Goal: Information Seeking & Learning: Learn about a topic

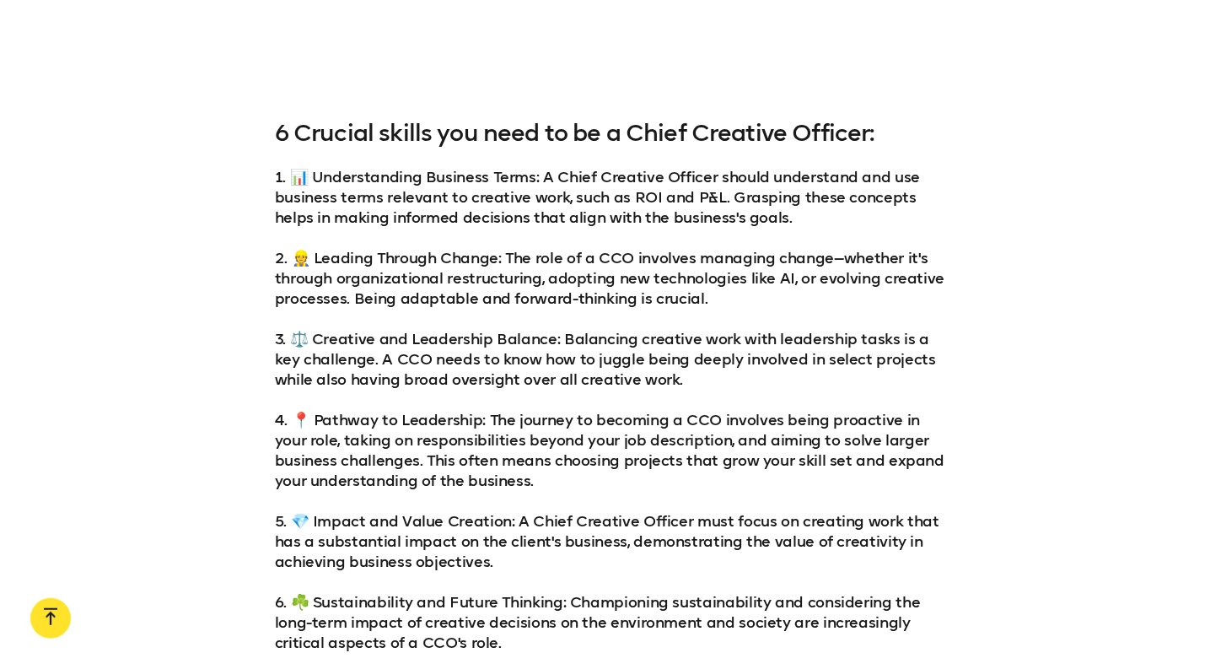
scroll to position [1931, 0]
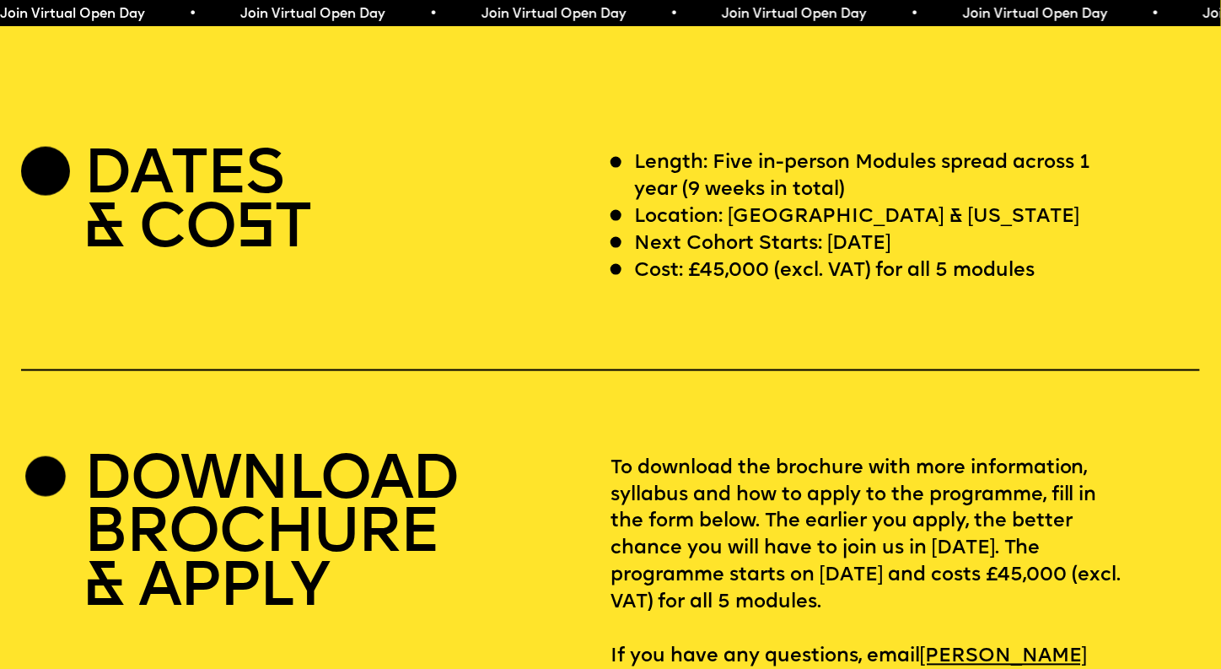
scroll to position [4942, 0]
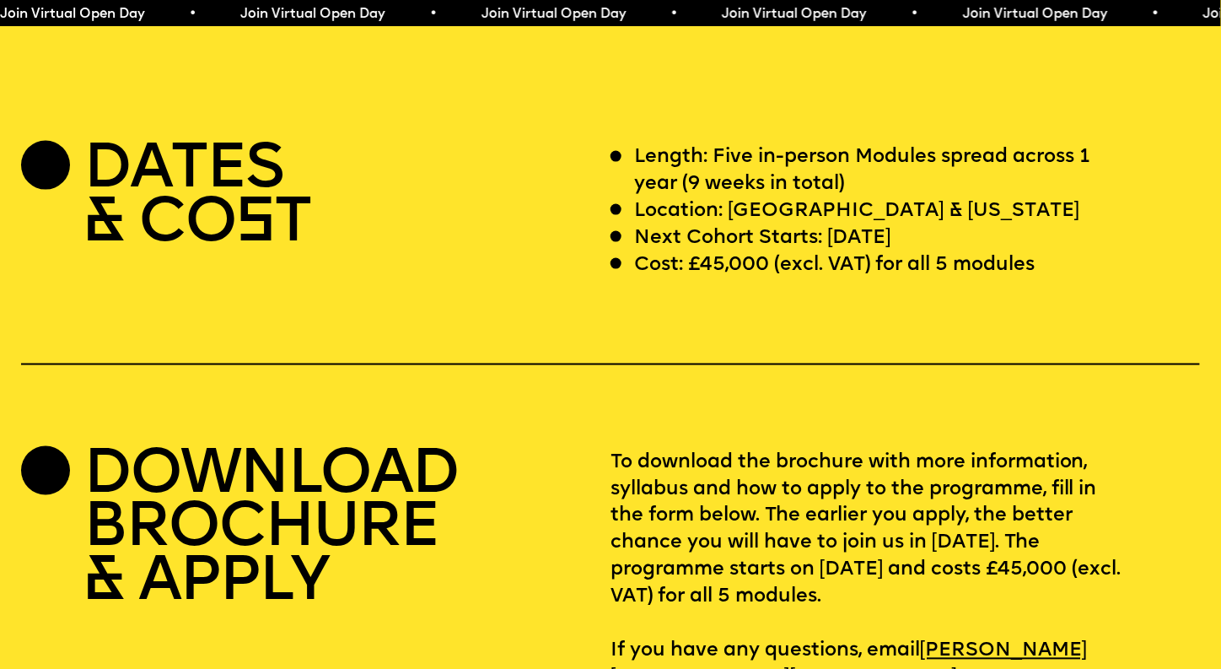
drag, startPoint x: 1228, startPoint y: 30, endPoint x: 1233, endPoint y: 453, distance: 422.6
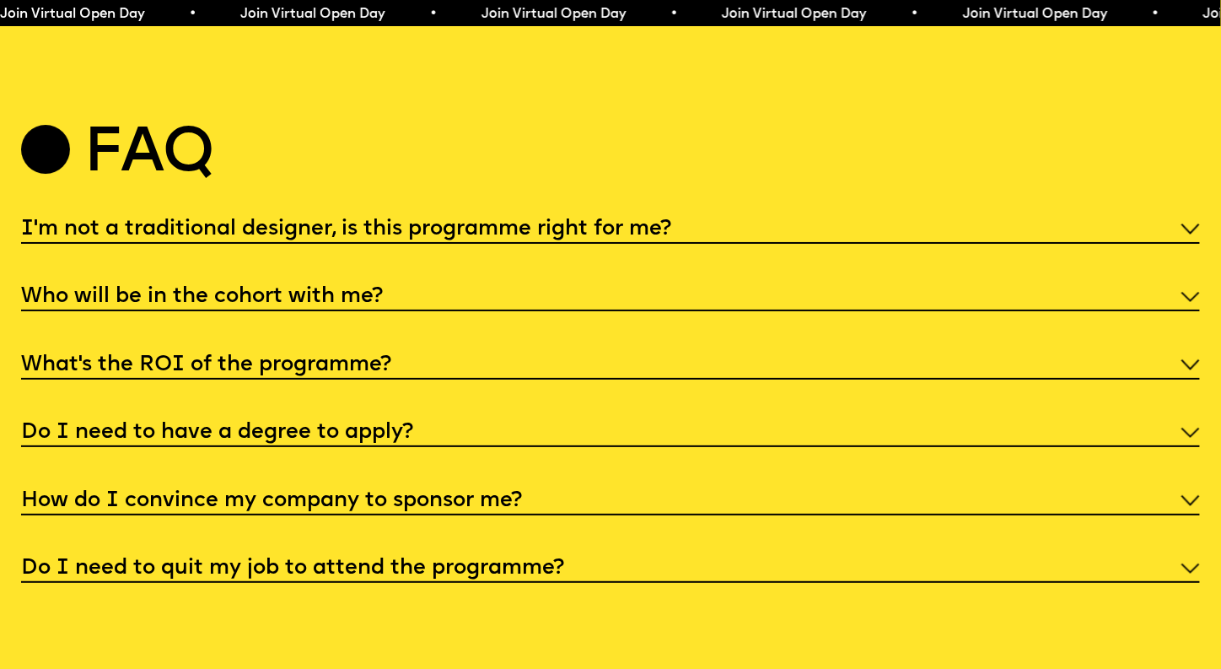
scroll to position [6292, 0]
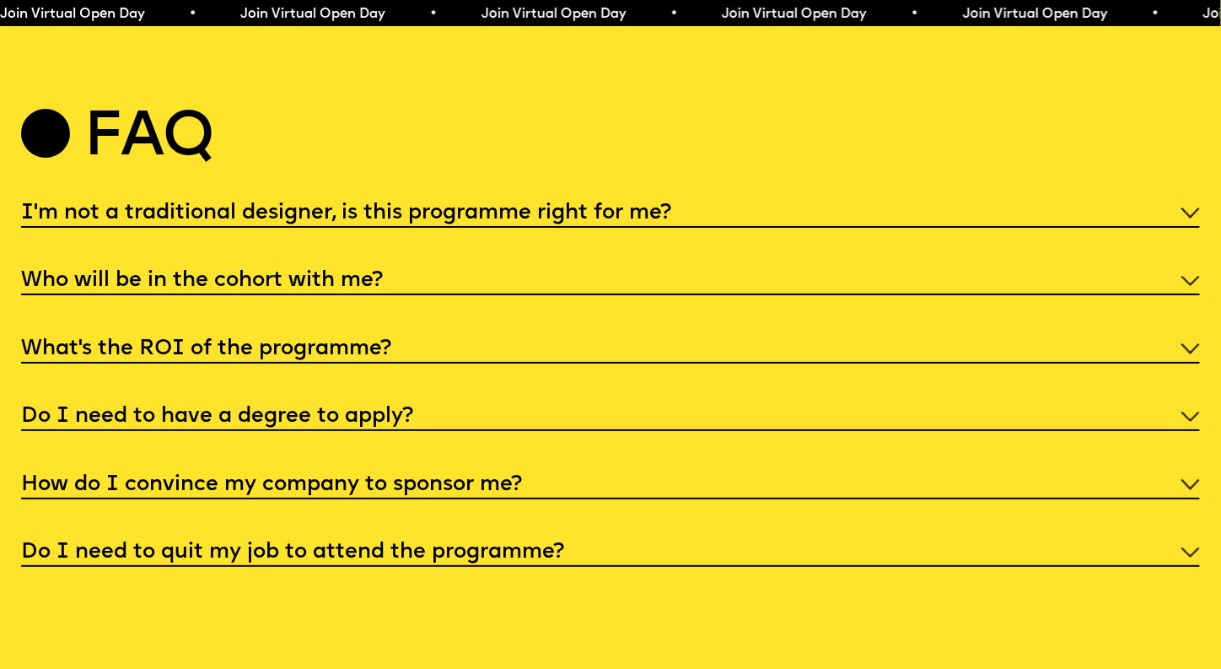
click at [602, 222] on h5 "I'm not a traditional designer, is this programme right for me?" at bounding box center [346, 213] width 650 height 17
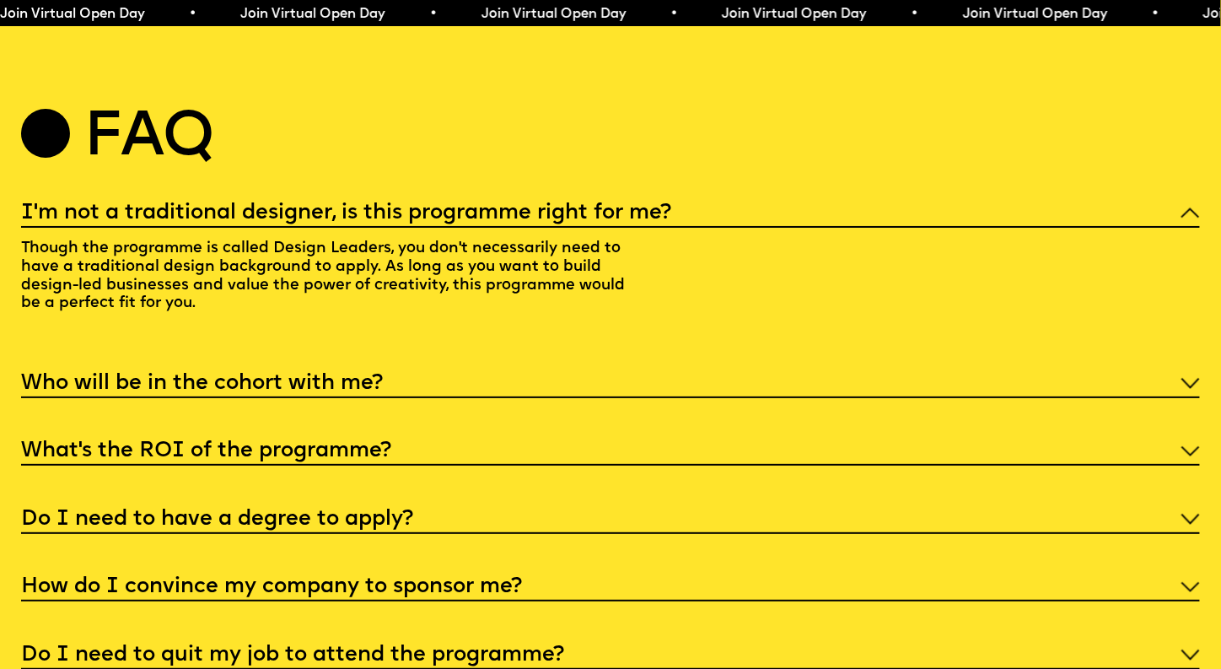
click at [595, 222] on h5 "I'm not a traditional designer, is this programme right for me?" at bounding box center [346, 213] width 650 height 17
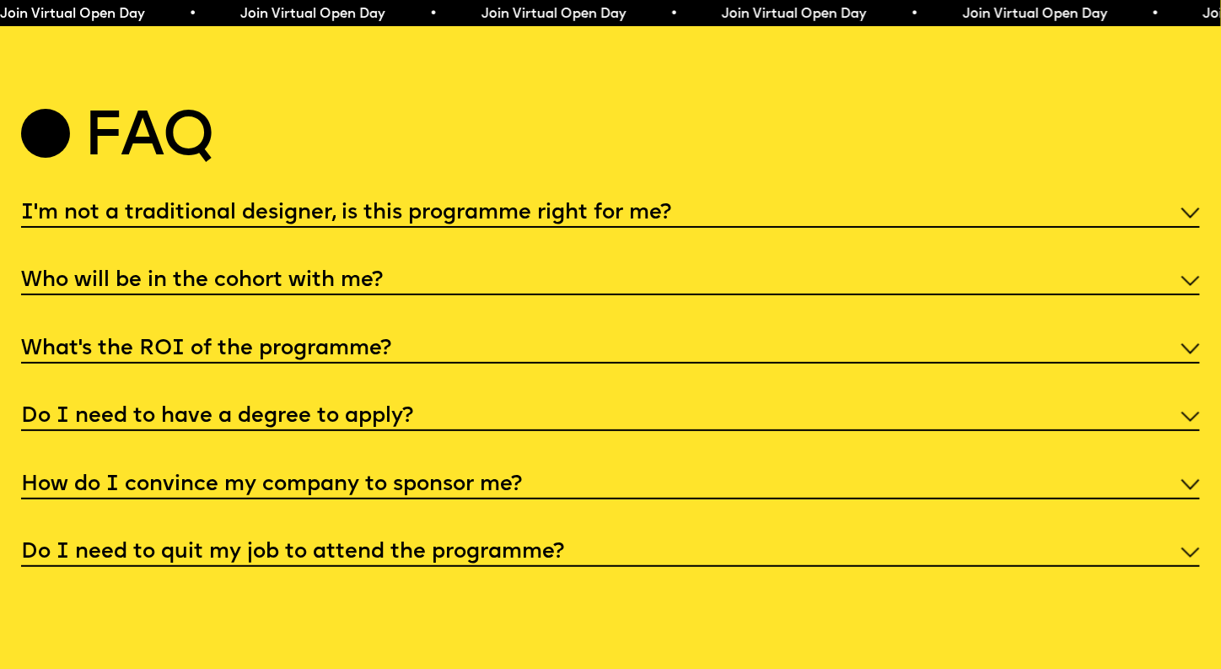
click at [582, 499] on div "How do I convince my company to sponsor me?" at bounding box center [610, 483] width 1179 height 31
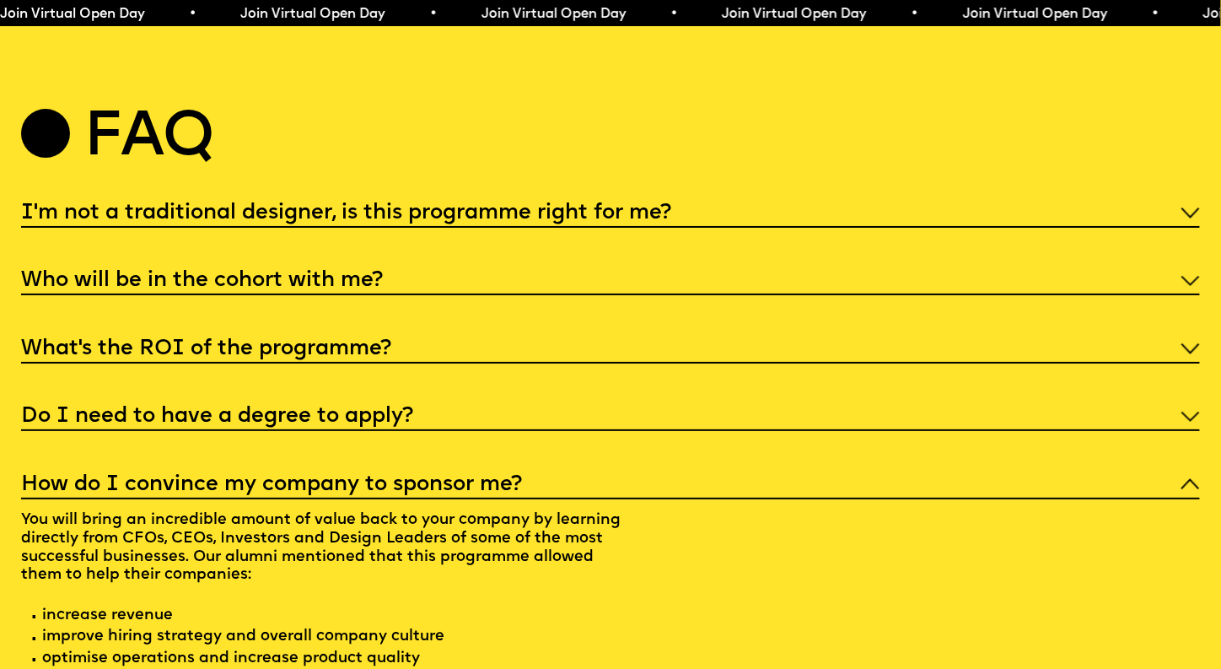
scroll to position [6517, 0]
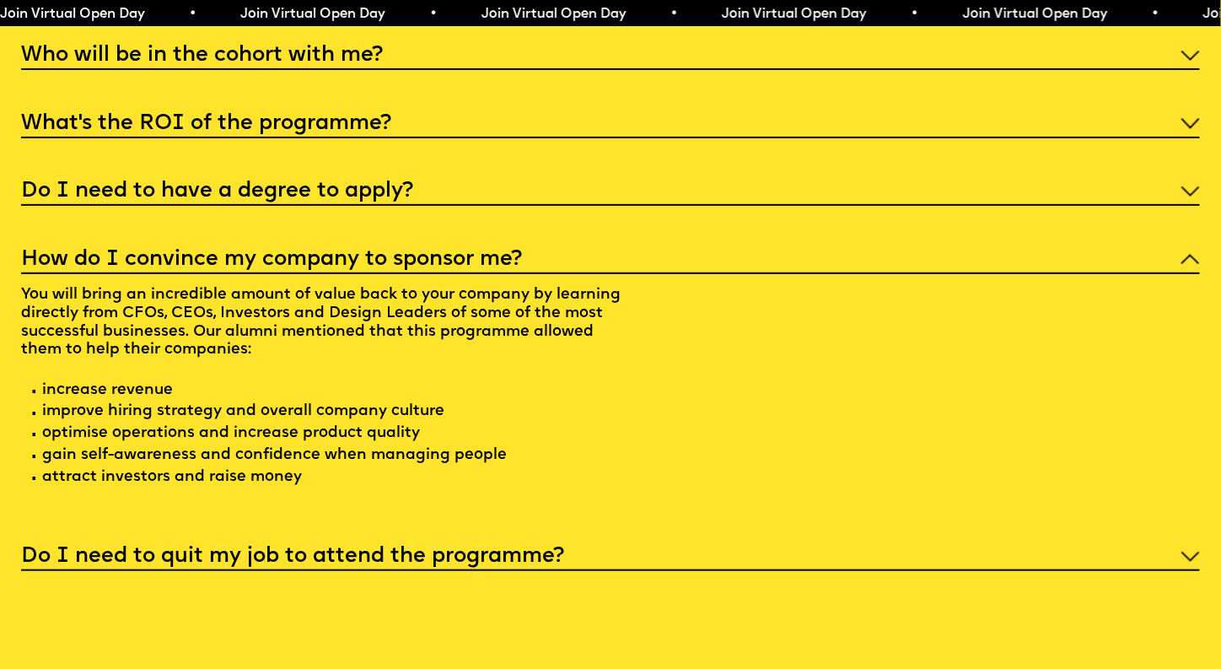
click at [629, 274] on div "How do I convince my company to sponsor me?" at bounding box center [610, 258] width 1179 height 31
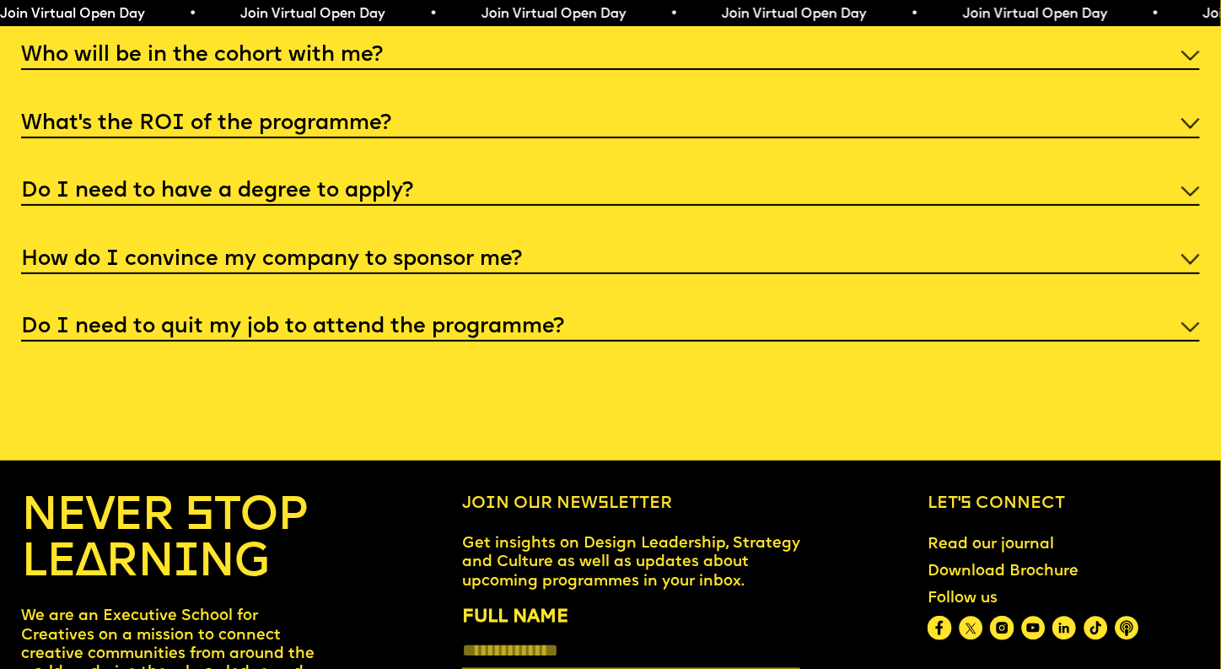
click at [458, 336] on h5 "Do I need to quit my job to attend the programme?" at bounding box center [292, 327] width 543 height 17
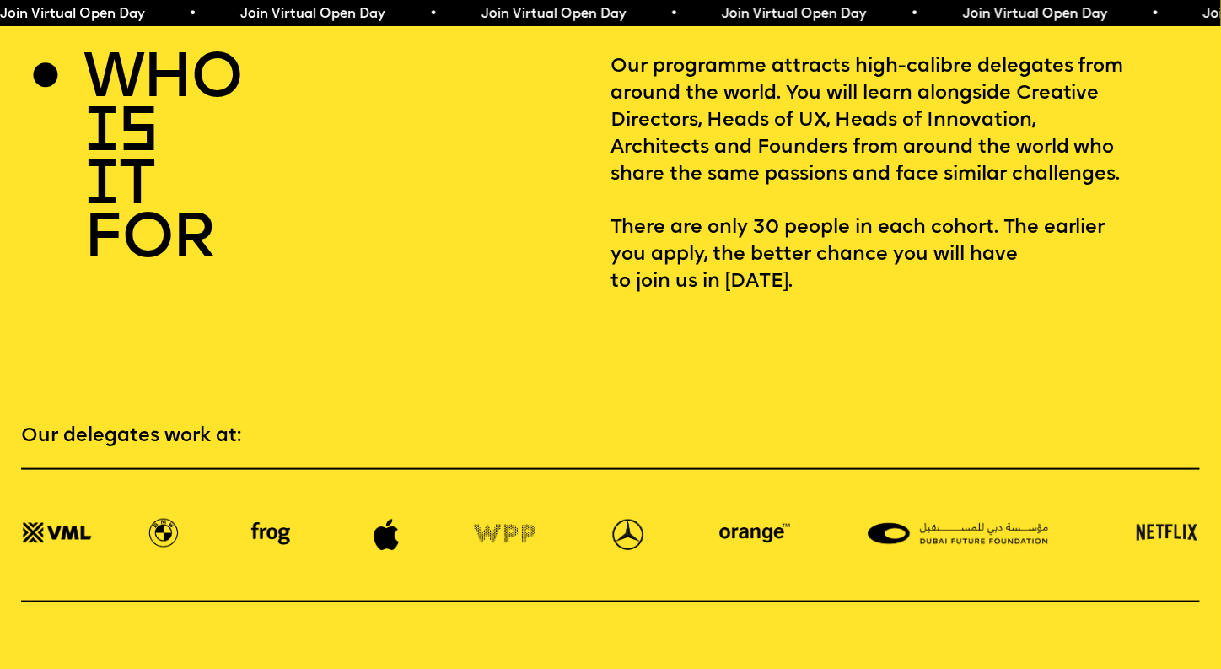
scroll to position [2469, 0]
